Goal: Contribute content

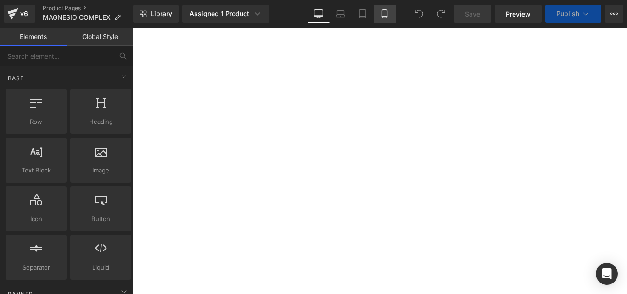
drag, startPoint x: 0, startPoint y: 0, endPoint x: 385, endPoint y: 12, distance: 385.7
click at [385, 12] on icon at bounding box center [384, 13] width 9 height 9
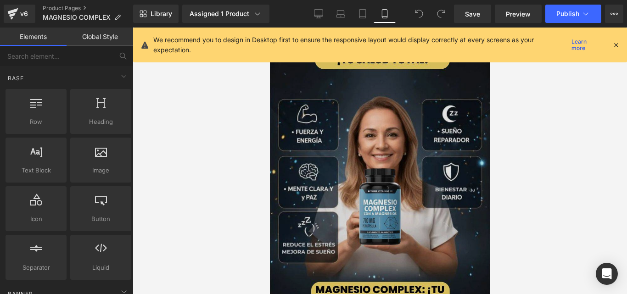
click at [350, 126] on img at bounding box center [379, 185] width 220 height 315
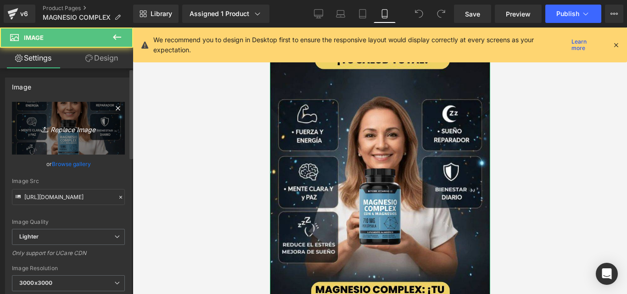
click at [108, 134] on link "Replace Image" at bounding box center [68, 128] width 113 height 53
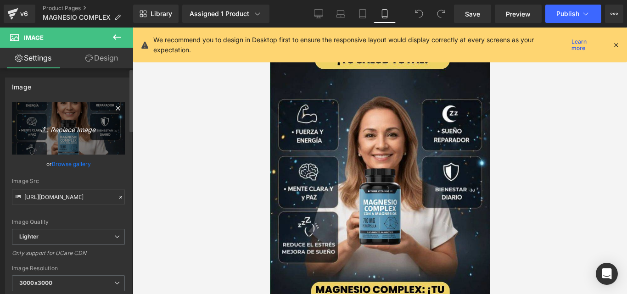
type input "C:\fakepath\MG01.jpg"
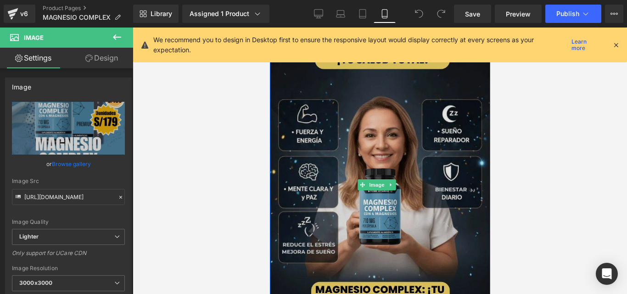
type input "[URL][DOMAIN_NAME]"
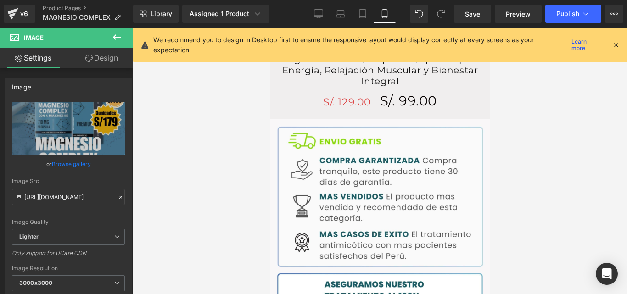
scroll to position [944, 0]
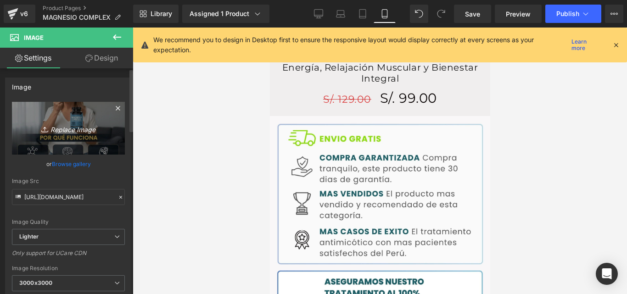
click at [97, 128] on icon "Replace Image" at bounding box center [68, 128] width 73 height 11
type input "C:\fakepath\MG03.jpg"
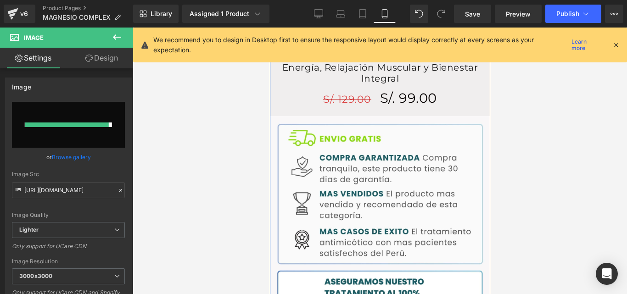
type input "[URL][DOMAIN_NAME]"
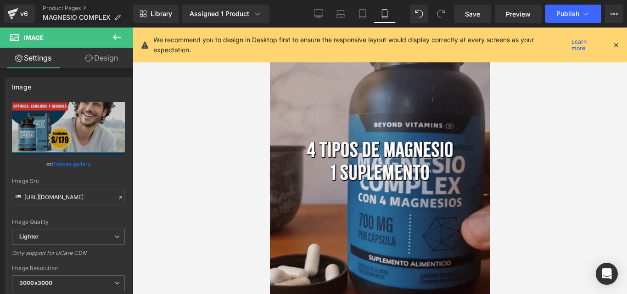
scroll to position [1483, 0]
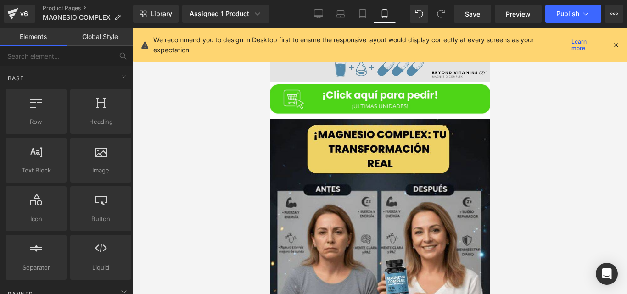
scroll to position [1695, 0]
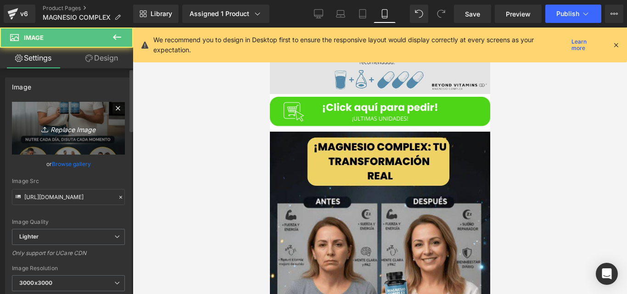
click at [110, 133] on link "Replace Image" at bounding box center [68, 128] width 113 height 53
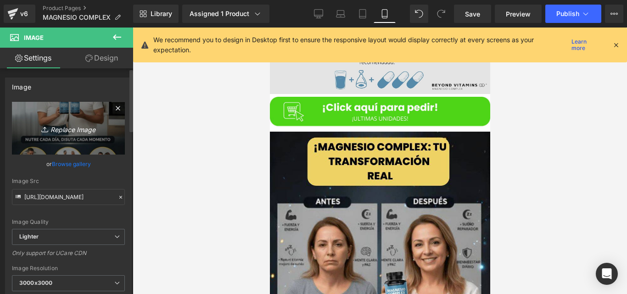
type input "C:\fakepath\MG02.jpg"
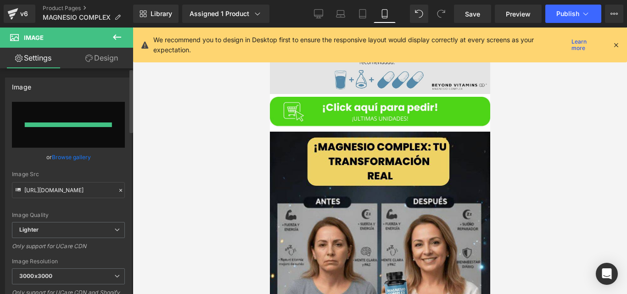
type input "[URL][DOMAIN_NAME]"
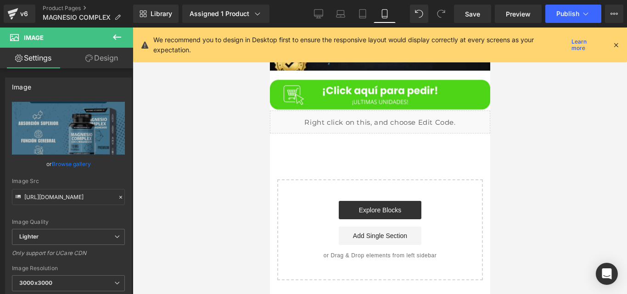
scroll to position [2159, 0]
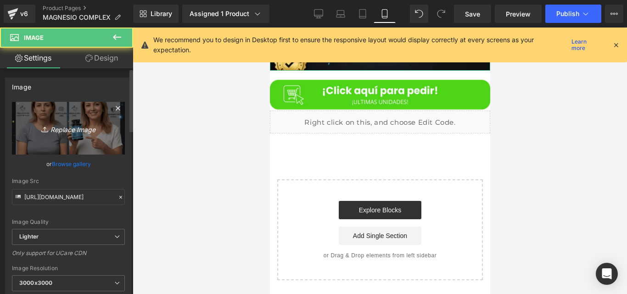
click at [91, 131] on icon "Replace Image" at bounding box center [68, 128] width 73 height 11
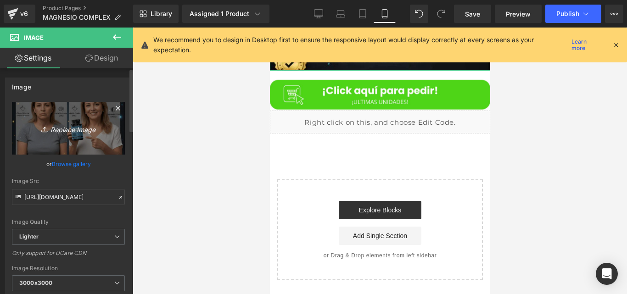
type input "C:\fakepath\MG04.jpg"
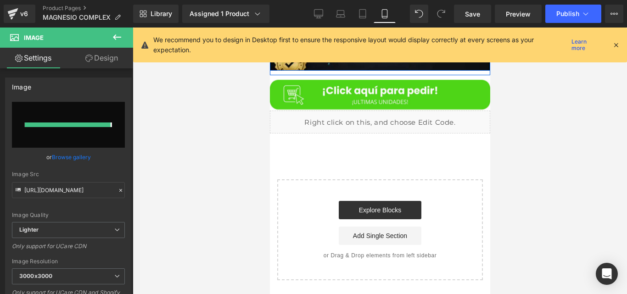
type input "[URL][DOMAIN_NAME]"
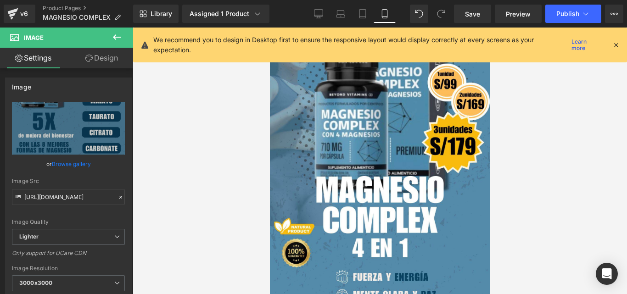
scroll to position [0, 0]
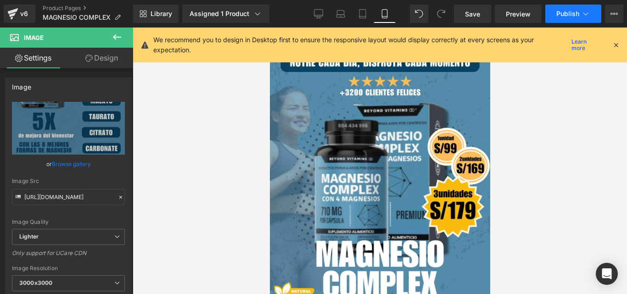
click at [564, 13] on span "Publish" at bounding box center [567, 13] width 23 height 7
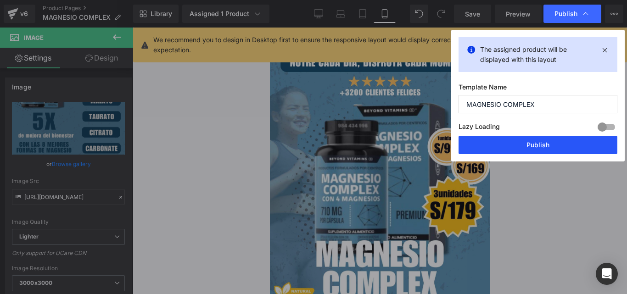
click at [486, 146] on button "Publish" at bounding box center [537, 145] width 159 height 18
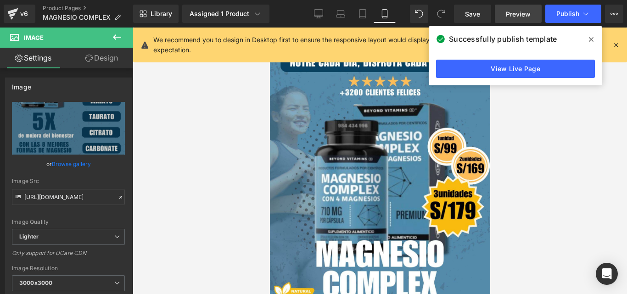
click at [518, 16] on span "Preview" at bounding box center [518, 14] width 25 height 10
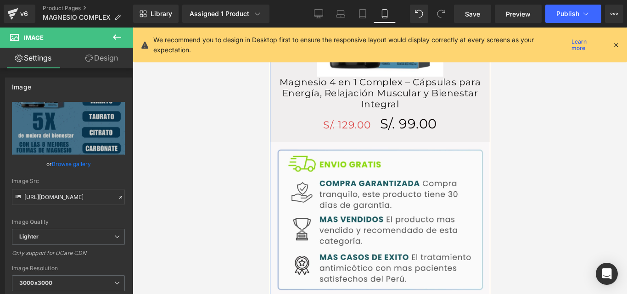
scroll to position [786, 0]
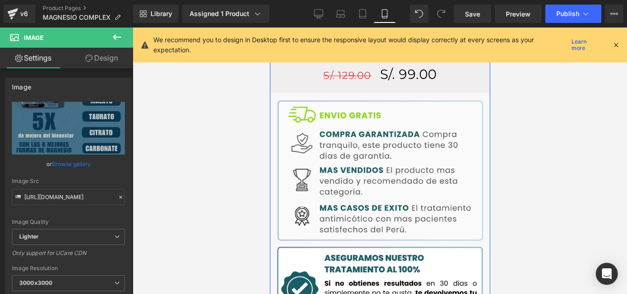
scroll to position [1022, 0]
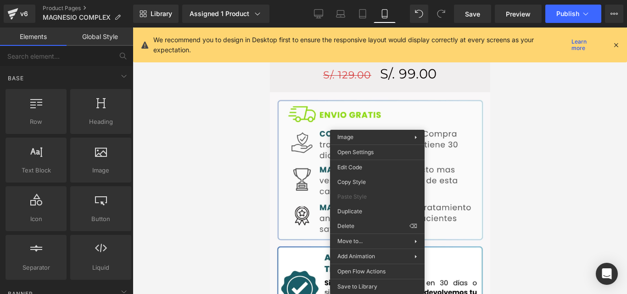
click at [528, 135] on div at bounding box center [380, 161] width 494 height 267
click at [511, 130] on div at bounding box center [380, 161] width 494 height 267
click at [235, 116] on div at bounding box center [380, 161] width 494 height 267
click at [494, 122] on div at bounding box center [380, 161] width 494 height 267
click at [503, 111] on div at bounding box center [380, 161] width 494 height 267
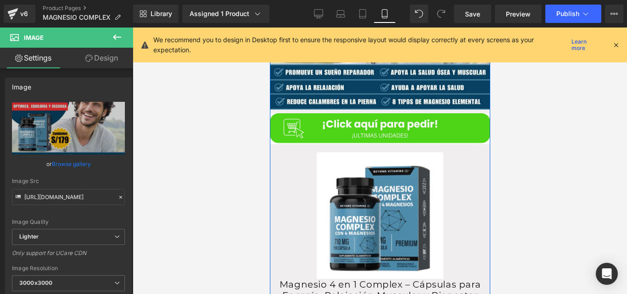
scroll to position [748, 0]
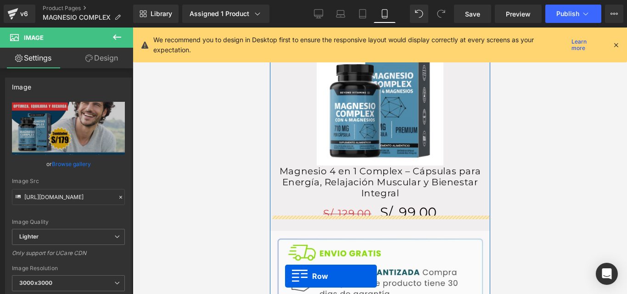
scroll to position [922, 0]
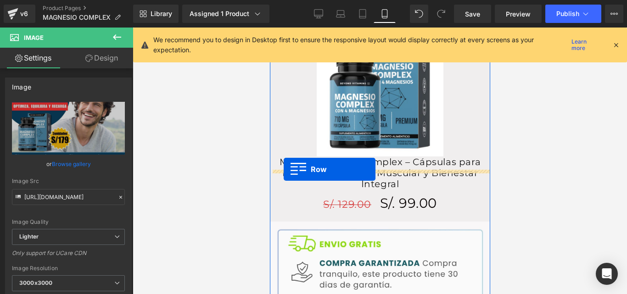
drag, startPoint x: 275, startPoint y: 142, endPoint x: 283, endPoint y: 169, distance: 28.2
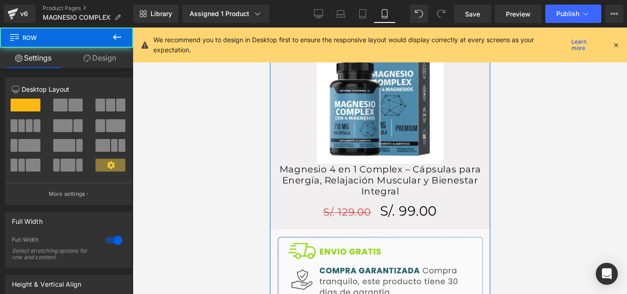
scroll to position [892, 0]
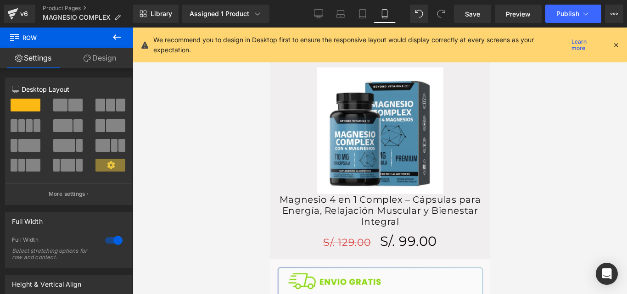
click at [509, 123] on div at bounding box center [380, 161] width 494 height 267
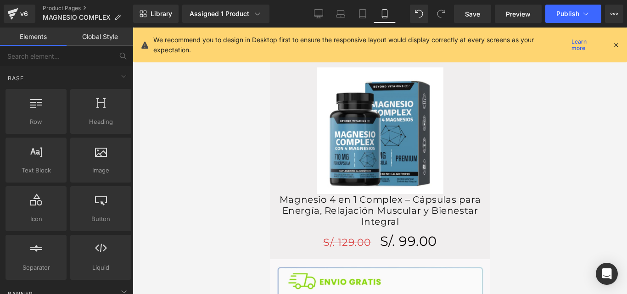
click at [508, 125] on div at bounding box center [380, 161] width 494 height 267
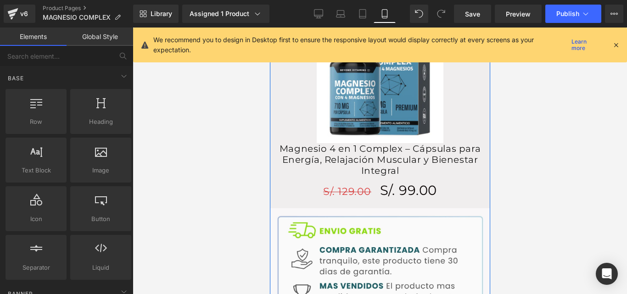
scroll to position [949, 0]
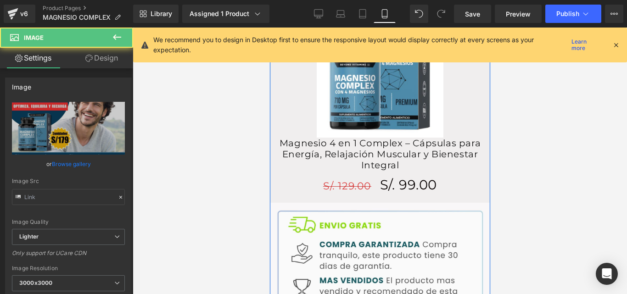
type input "[URL][DOMAIN_NAME]"
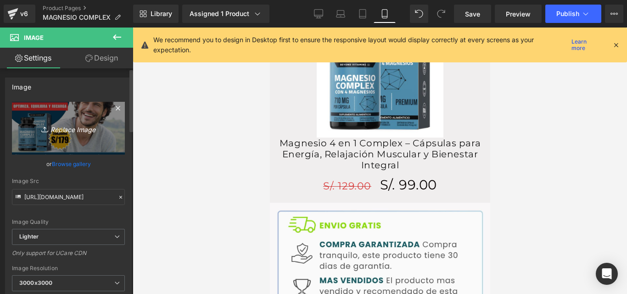
click at [54, 133] on icon "Replace Image" at bounding box center [68, 128] width 73 height 11
type input "C:\fakepath\60.jpg"
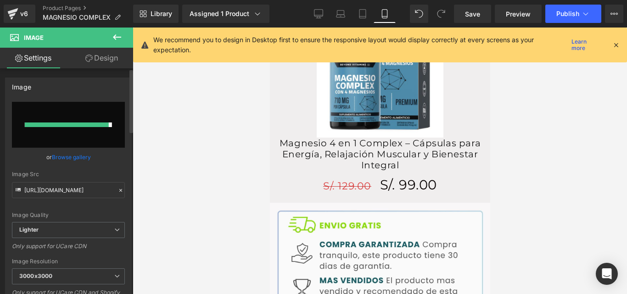
type input "[URL][DOMAIN_NAME]"
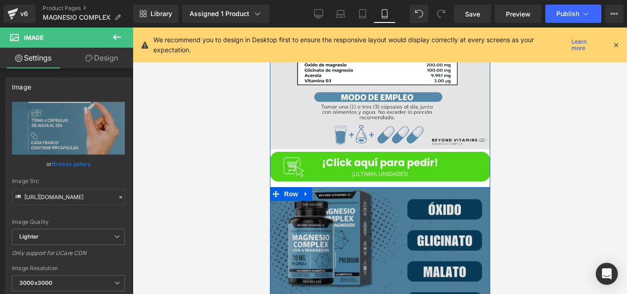
scroll to position [1749, 0]
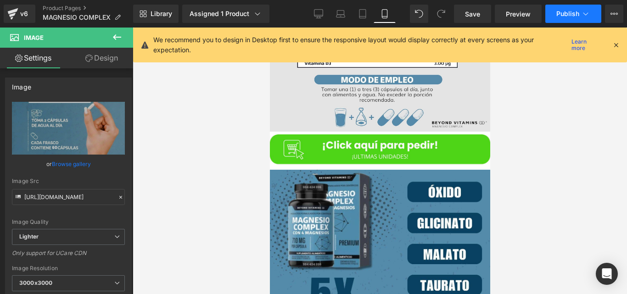
click at [575, 19] on button "Publish" at bounding box center [573, 14] width 56 height 18
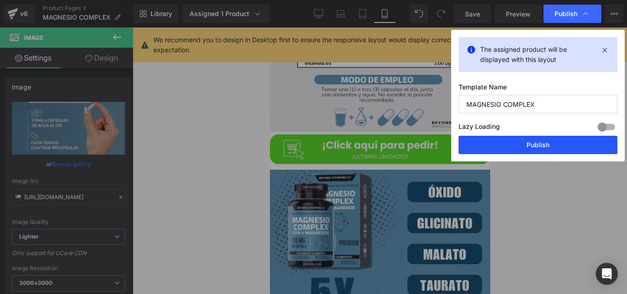
click at [506, 140] on button "Publish" at bounding box center [537, 145] width 159 height 18
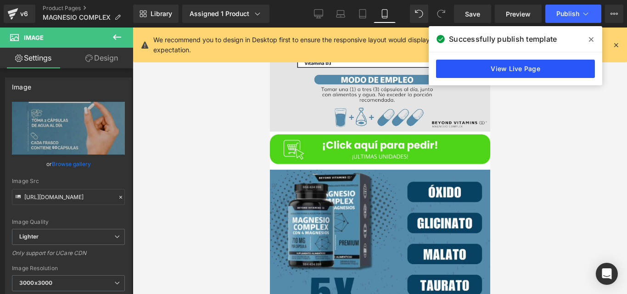
click at [497, 61] on link "View Live Page" at bounding box center [515, 69] width 159 height 18
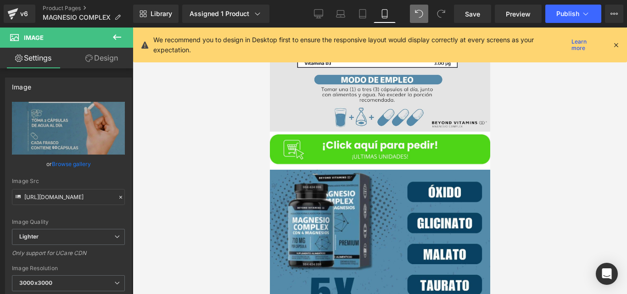
scroll to position [0, 0]
